Goal: Task Accomplishment & Management: Complete application form

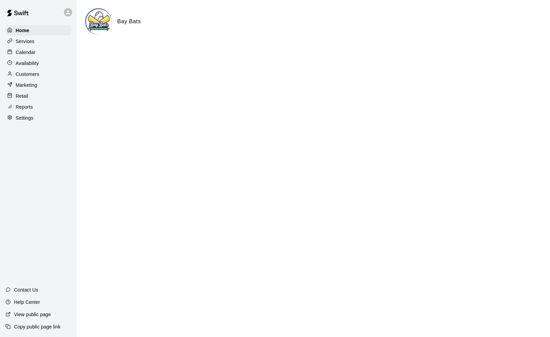
click at [29, 51] on p "Calendar" at bounding box center [26, 52] width 20 height 7
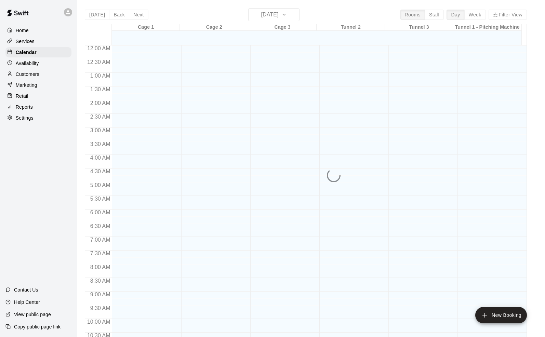
scroll to position [336, 0]
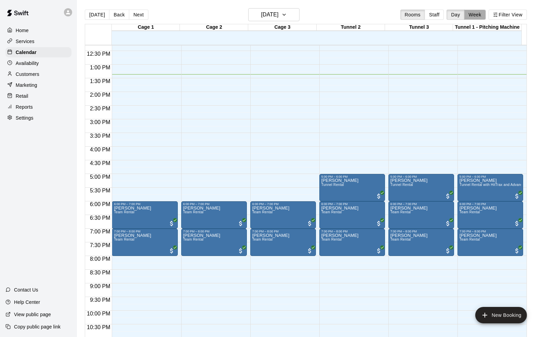
click at [475, 13] on button "Week" at bounding box center [475, 15] width 22 height 10
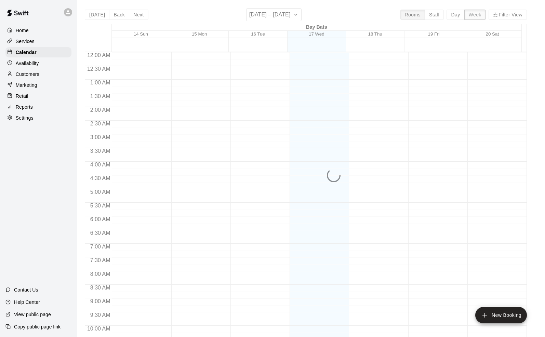
scroll to position [364, 0]
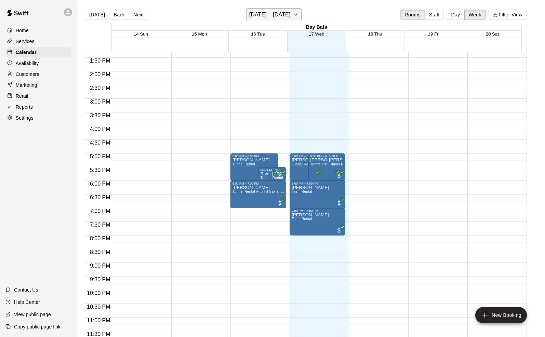
click at [298, 13] on icon "button" at bounding box center [295, 15] width 5 height 8
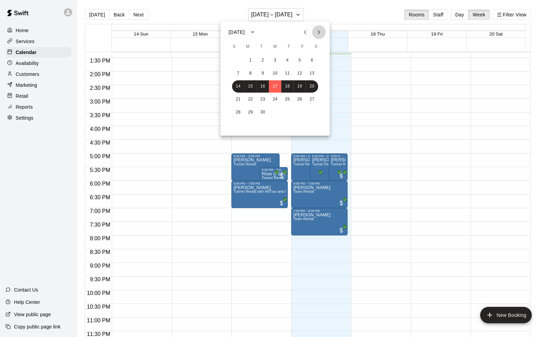
click at [316, 31] on icon "Next month" at bounding box center [319, 32] width 8 height 8
click at [306, 28] on button "Previous month" at bounding box center [305, 32] width 14 height 14
click at [274, 97] on button "24" at bounding box center [275, 99] width 12 height 12
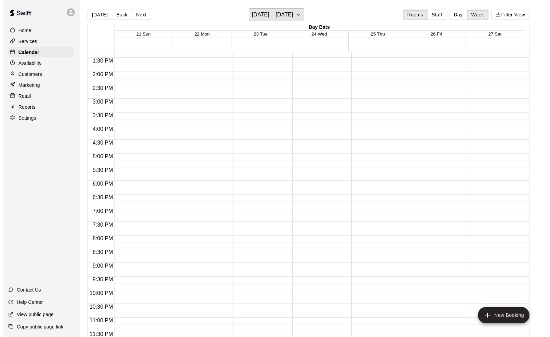
scroll to position [0, 0]
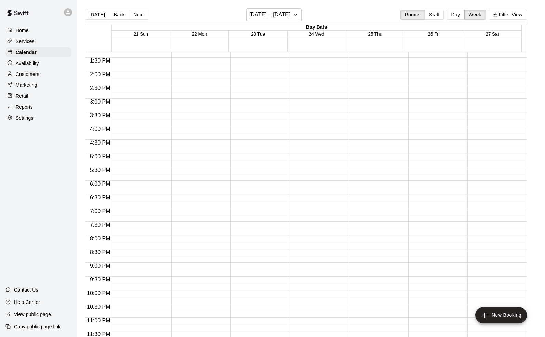
click at [327, 200] on div at bounding box center [317, 17] width 56 height 656
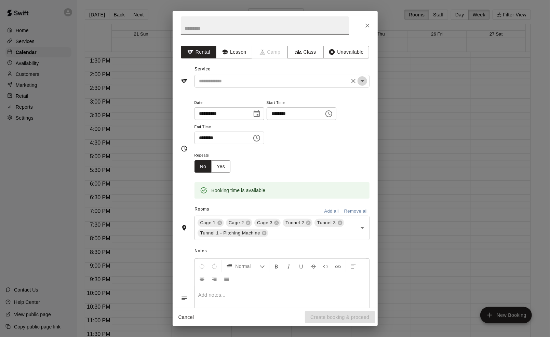
click at [358, 81] on icon "Open" at bounding box center [362, 81] width 8 height 8
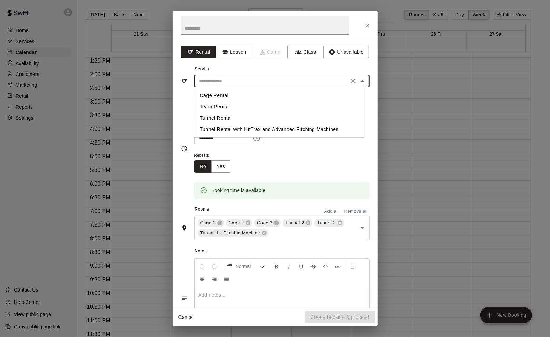
click at [224, 107] on li "Team Rental" at bounding box center [279, 106] width 170 height 11
type input "**********"
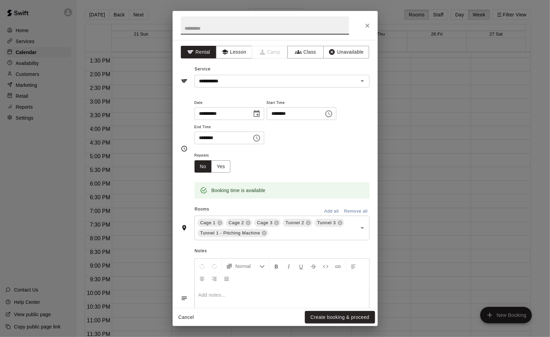
click at [204, 26] on input "text" at bounding box center [265, 25] width 168 height 18
click at [247, 25] on input "**********" at bounding box center [265, 25] width 168 height 18
type input "**********"
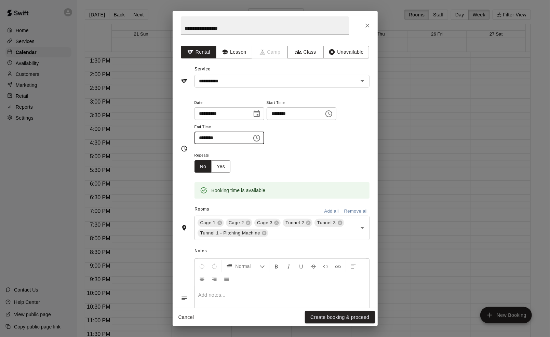
click at [203, 137] on input "********" at bounding box center [220, 138] width 53 height 13
type input "********"
click at [326, 138] on div "**********" at bounding box center [281, 121] width 175 height 46
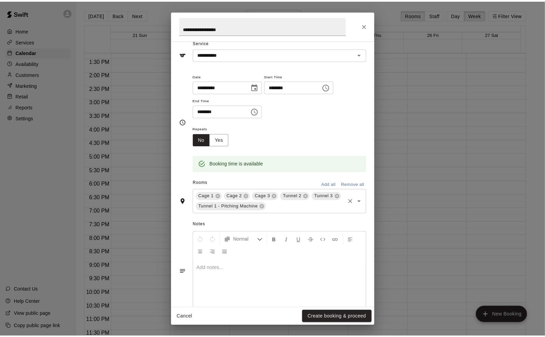
scroll to position [42, 0]
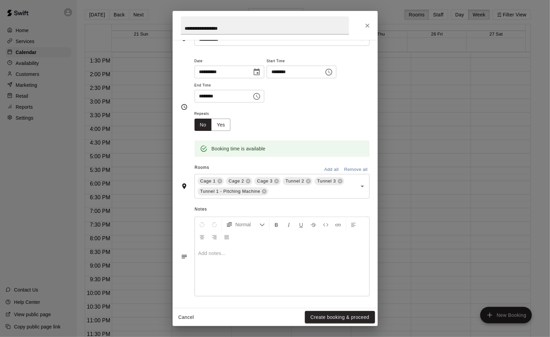
click at [269, 253] on p at bounding box center [281, 253] width 167 height 7
click at [341, 314] on button "Create booking & proceed" at bounding box center [340, 317] width 70 height 13
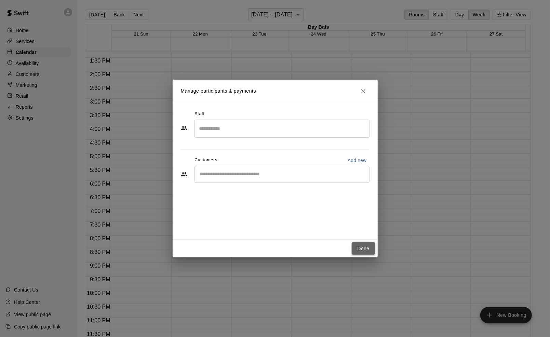
click at [369, 249] on button "Done" at bounding box center [363, 248] width 23 height 13
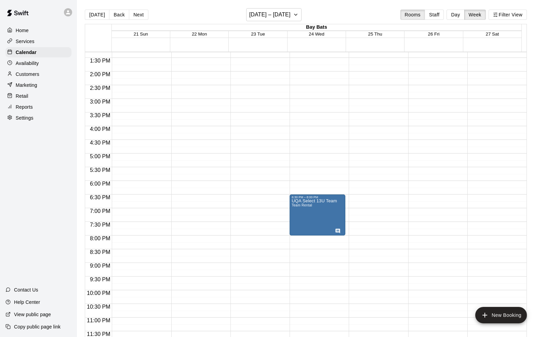
drag, startPoint x: 24, startPoint y: 292, endPoint x: 13, endPoint y: 215, distance: 78.3
click at [13, 215] on div "Home Services Calendar Availability Customers Marketing Retail Reports Settings…" at bounding box center [38, 168] width 77 height 337
click at [24, 289] on p "Contact Us" at bounding box center [26, 289] width 24 height 7
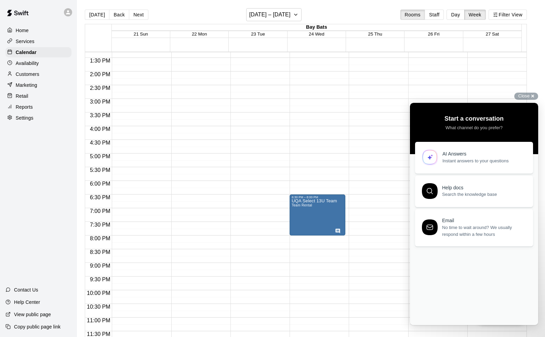
scroll to position [0, 0]
click at [535, 94] on div "Close cross-small" at bounding box center [526, 96] width 24 height 7
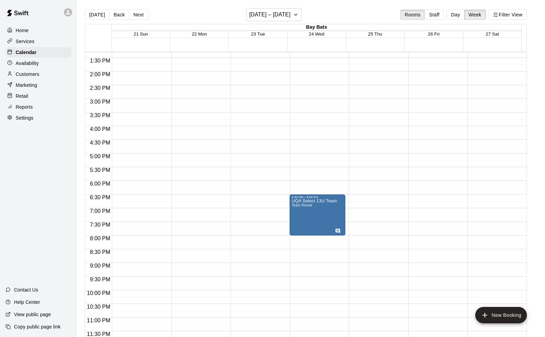
click at [20, 221] on div "Home Services Calendar Availability Customers Marketing Retail Reports Settings…" at bounding box center [38, 168] width 77 height 337
click at [22, 121] on p "Settings" at bounding box center [25, 117] width 18 height 7
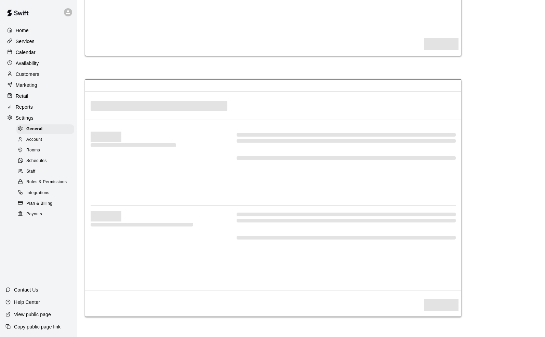
select select "**"
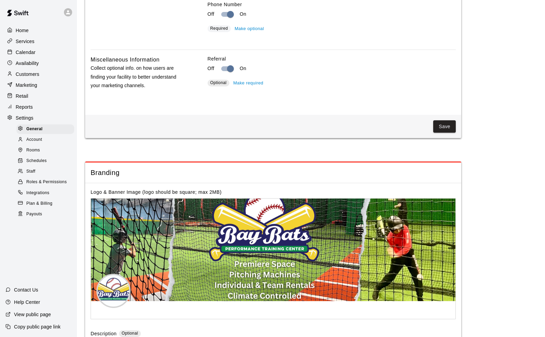
scroll to position [1272, 0]
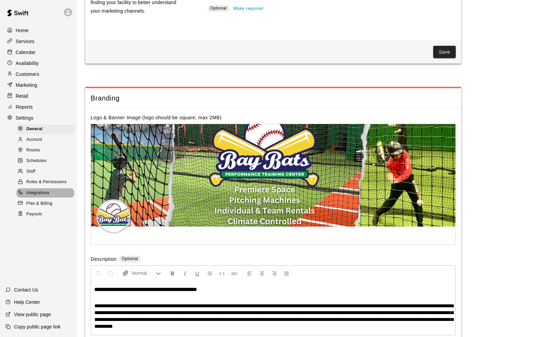
click at [43, 196] on span "Integrations" at bounding box center [37, 193] width 23 height 7
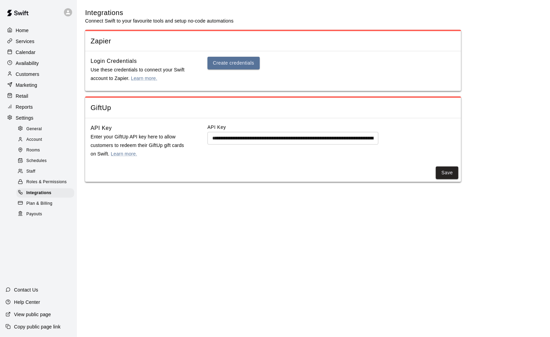
click at [14, 52] on div at bounding box center [11, 52] width 9 height 6
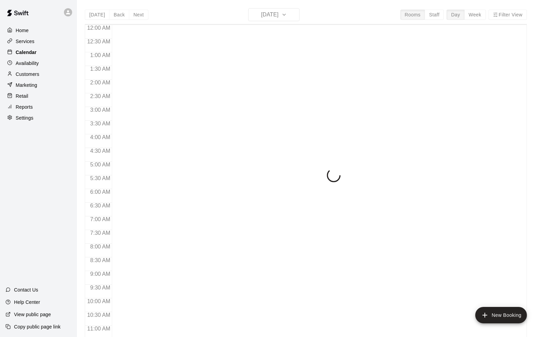
scroll to position [336, 0]
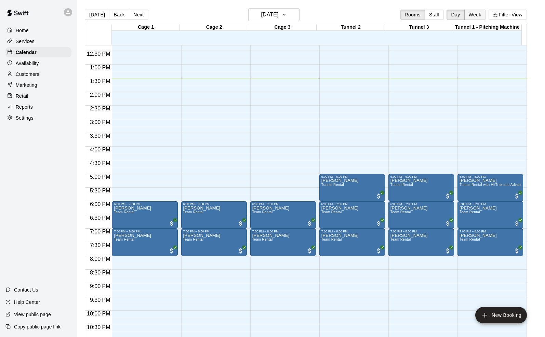
click at [485, 18] on button "Week" at bounding box center [475, 15] width 22 height 10
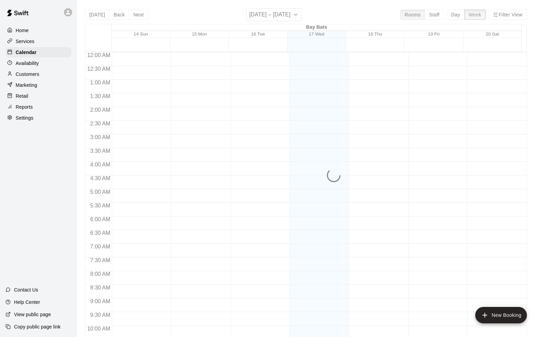
scroll to position [364, 0]
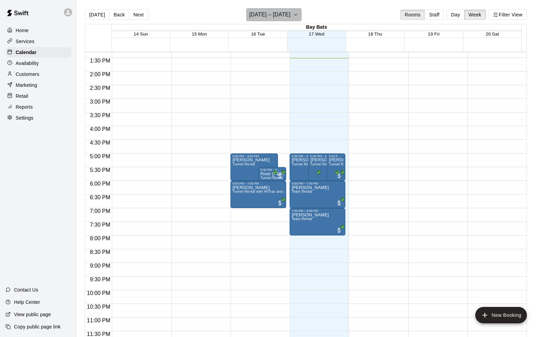
click at [298, 15] on icon "button" at bounding box center [295, 15] width 5 height 8
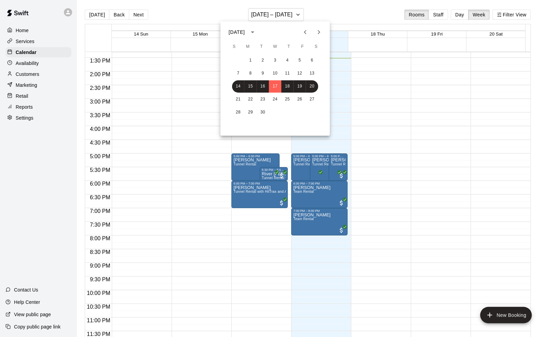
click at [319, 32] on icon "Next month" at bounding box center [319, 32] width 2 height 4
click at [237, 75] on button "4" at bounding box center [238, 73] width 12 height 12
